Goal: Transaction & Acquisition: Purchase product/service

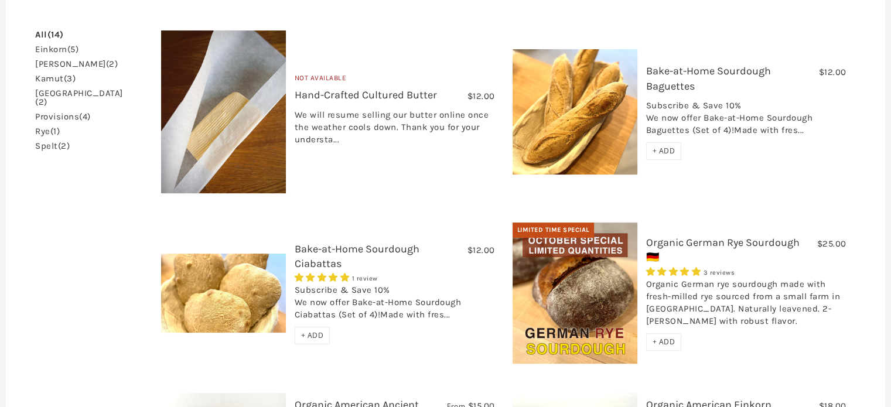
scroll to position [293, 0]
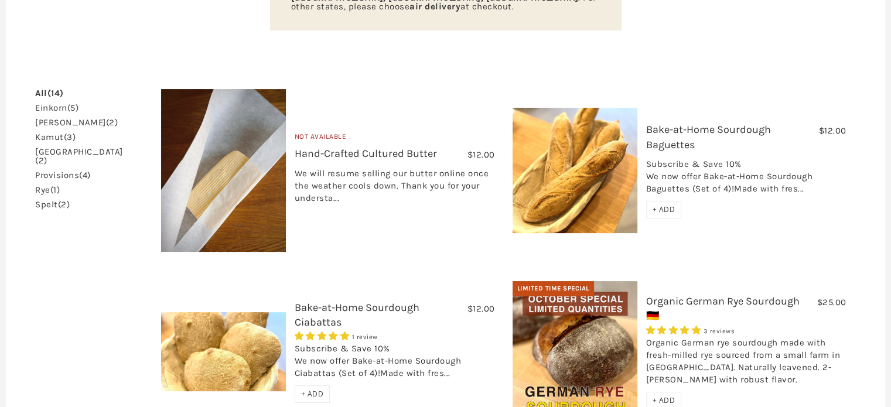
click at [377, 147] on link "Hand-Crafted Cultured Butter" at bounding box center [366, 153] width 142 height 13
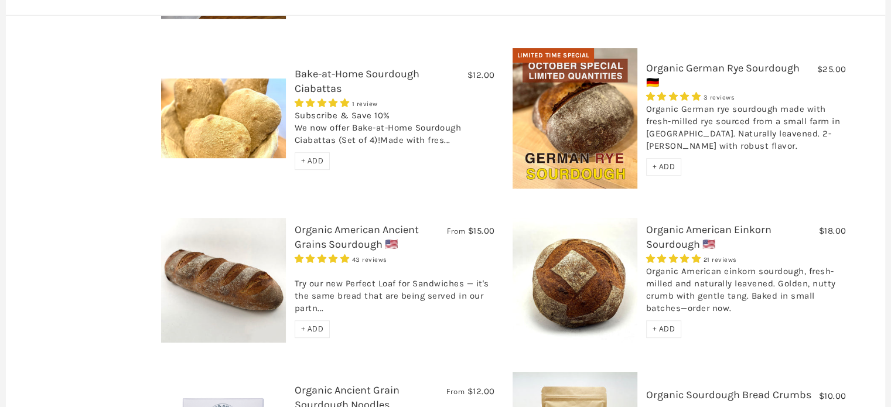
scroll to position [553, 0]
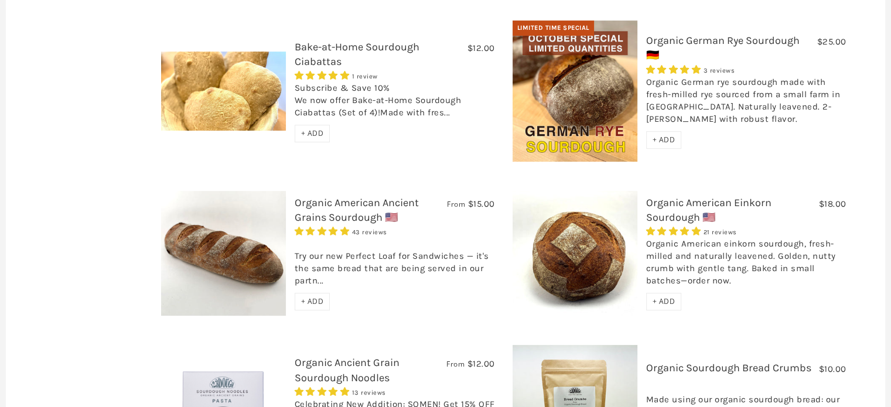
click at [673, 196] on link "Organic American Einkorn Sourdough 🇺🇸" at bounding box center [708, 210] width 125 height 28
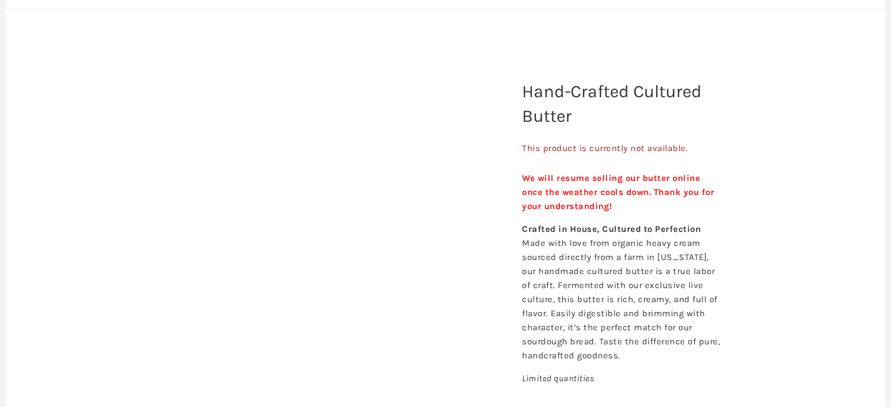
scroll to position [117, 0]
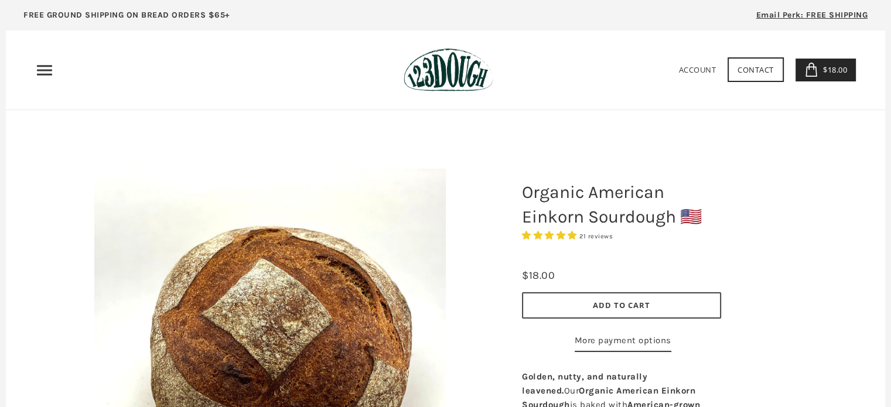
click at [827, 67] on span "$18.00" at bounding box center [833, 69] width 27 height 11
